Goal: Communication & Community: Answer question/provide support

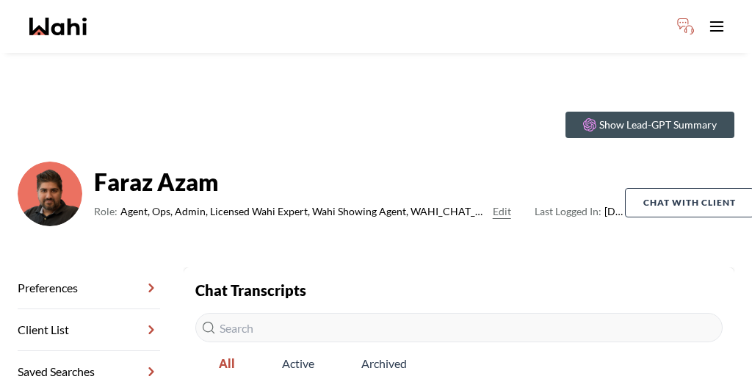
scroll to position [222, 0]
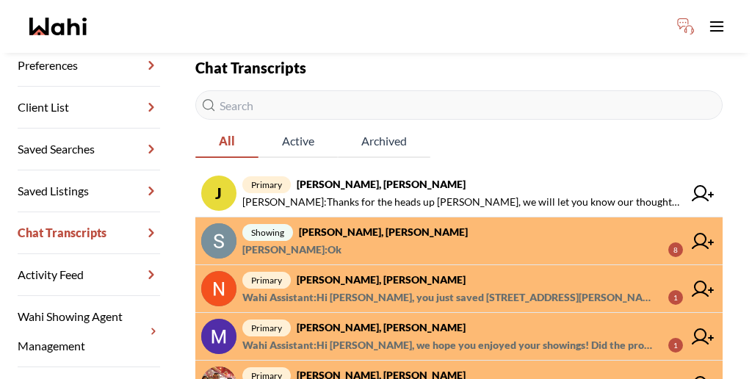
click at [380, 223] on span "showing [PERSON_NAME], [PERSON_NAME]" at bounding box center [462, 232] width 440 height 18
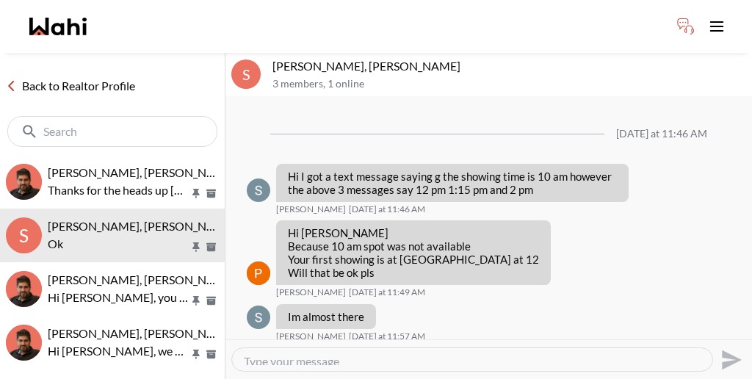
scroll to position [1023, 0]
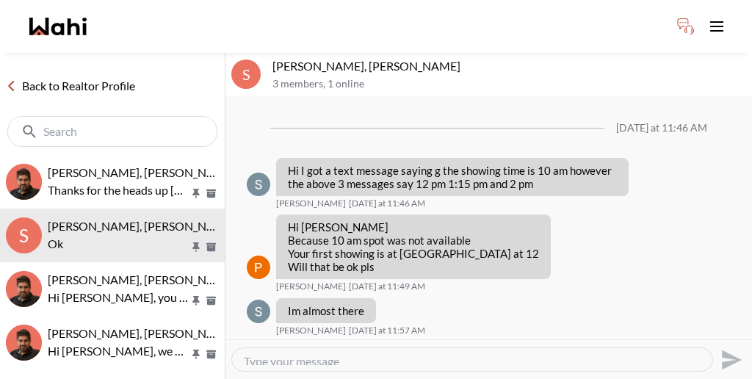
click at [48, 76] on link "Back to Realtor Profile" at bounding box center [70, 85] width 141 height 19
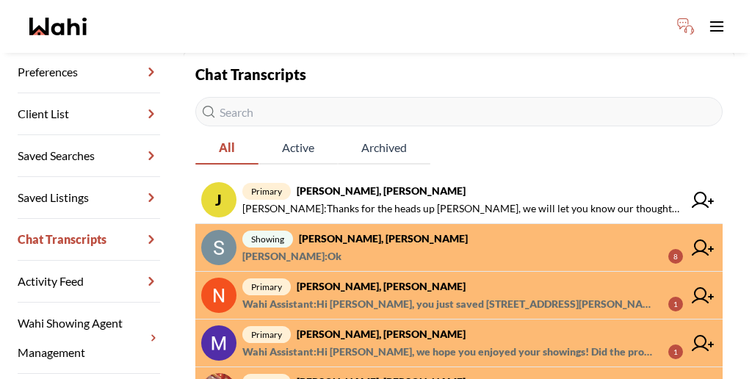
scroll to position [217, 0]
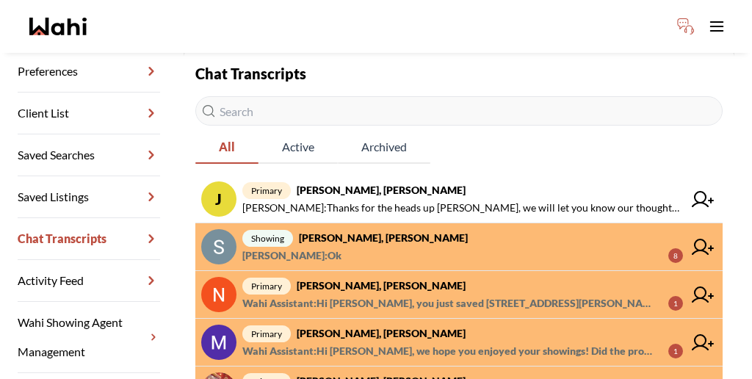
click at [383, 229] on span "showing [PERSON_NAME], [PERSON_NAME]" at bounding box center [462, 238] width 440 height 18
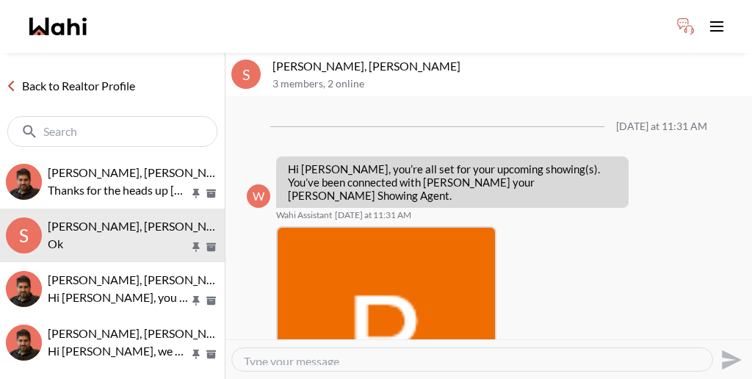
scroll to position [1023, 0]
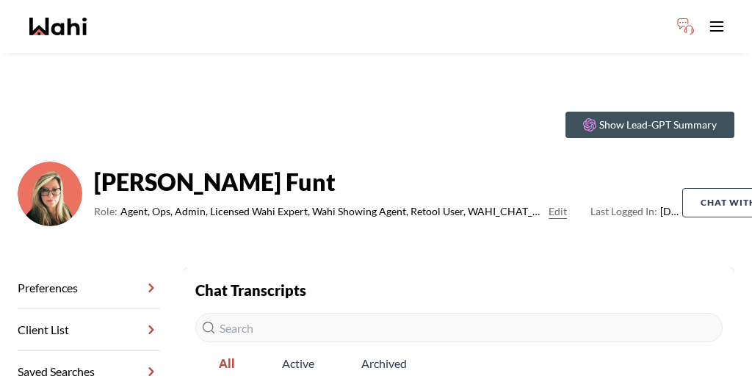
scroll to position [83, 0]
